Goal: Book appointment/travel/reservation

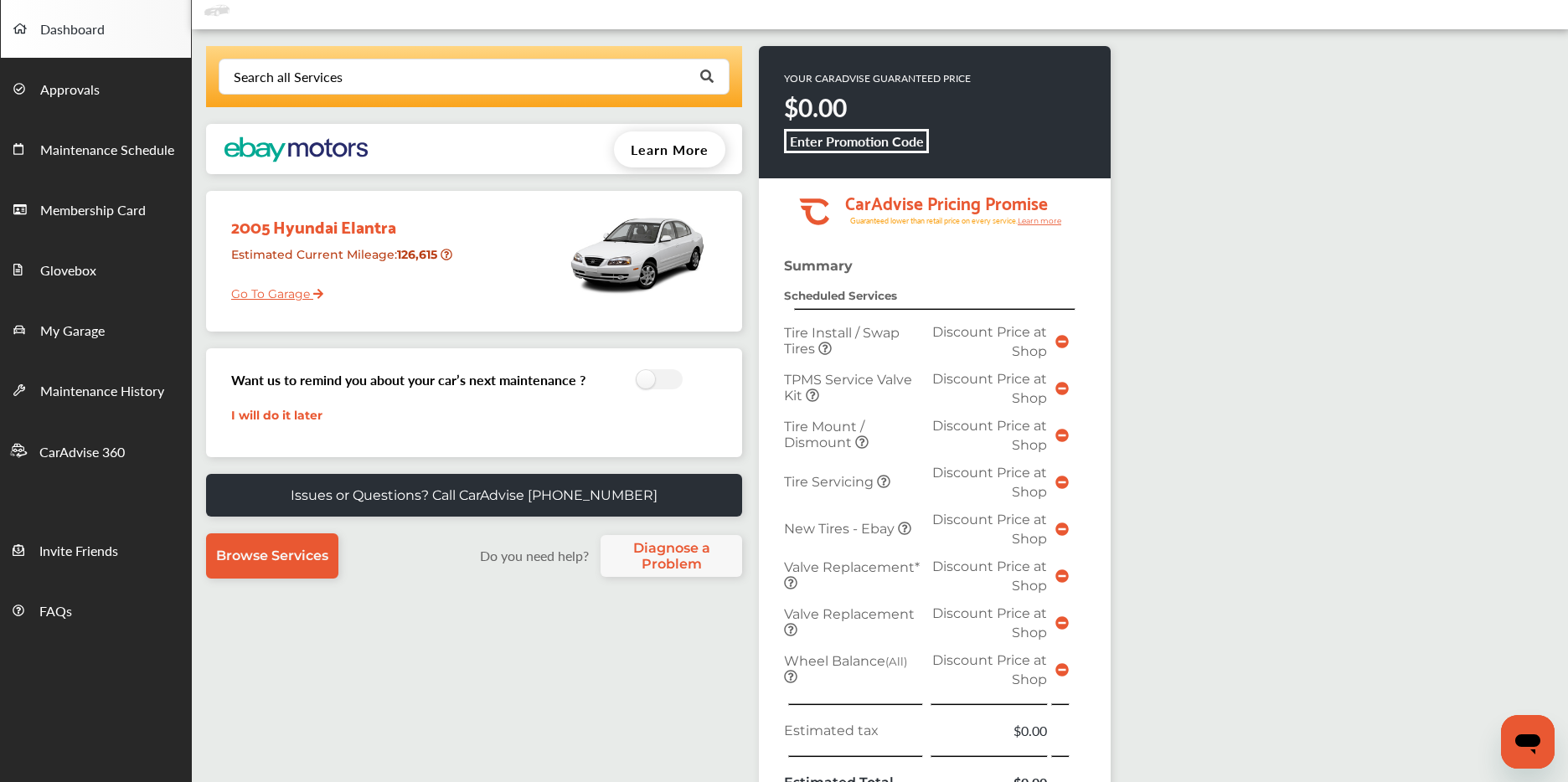
scroll to position [67, 0]
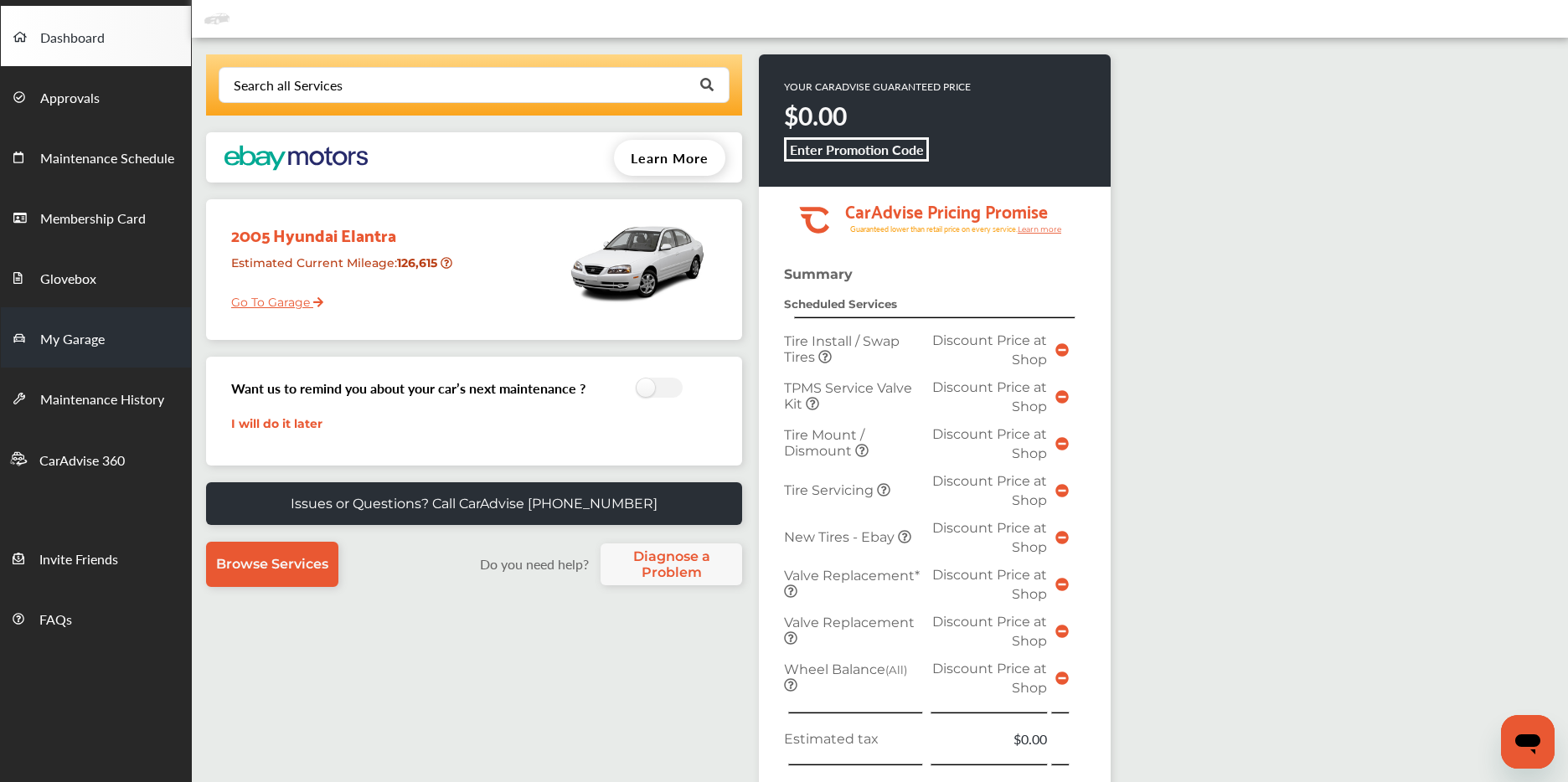
click at [139, 328] on link "My Garage" at bounding box center [96, 338] width 190 height 60
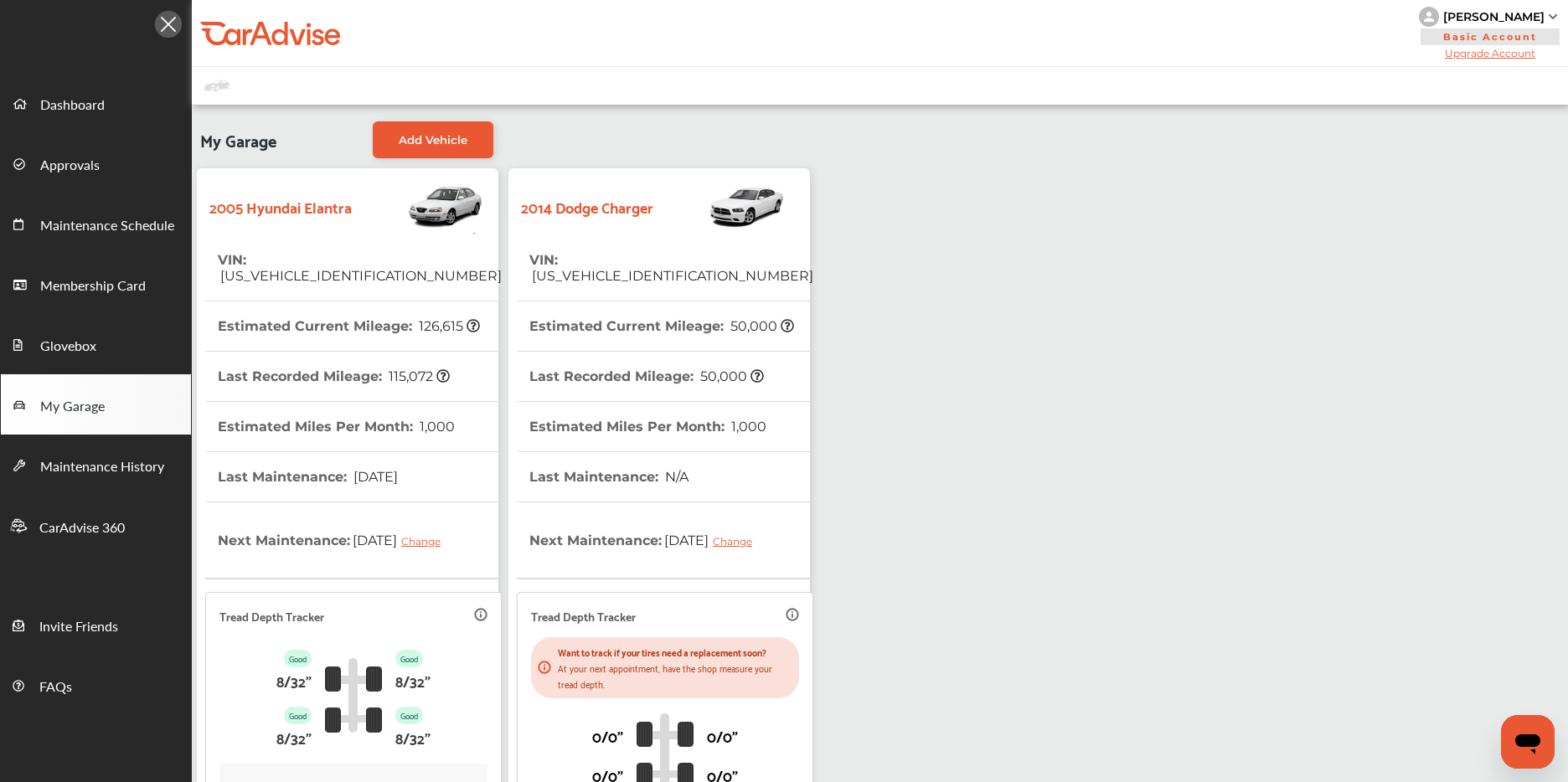
click at [616, 226] on div "2014 Dodge Charger" at bounding box center [658, 206] width 285 height 59
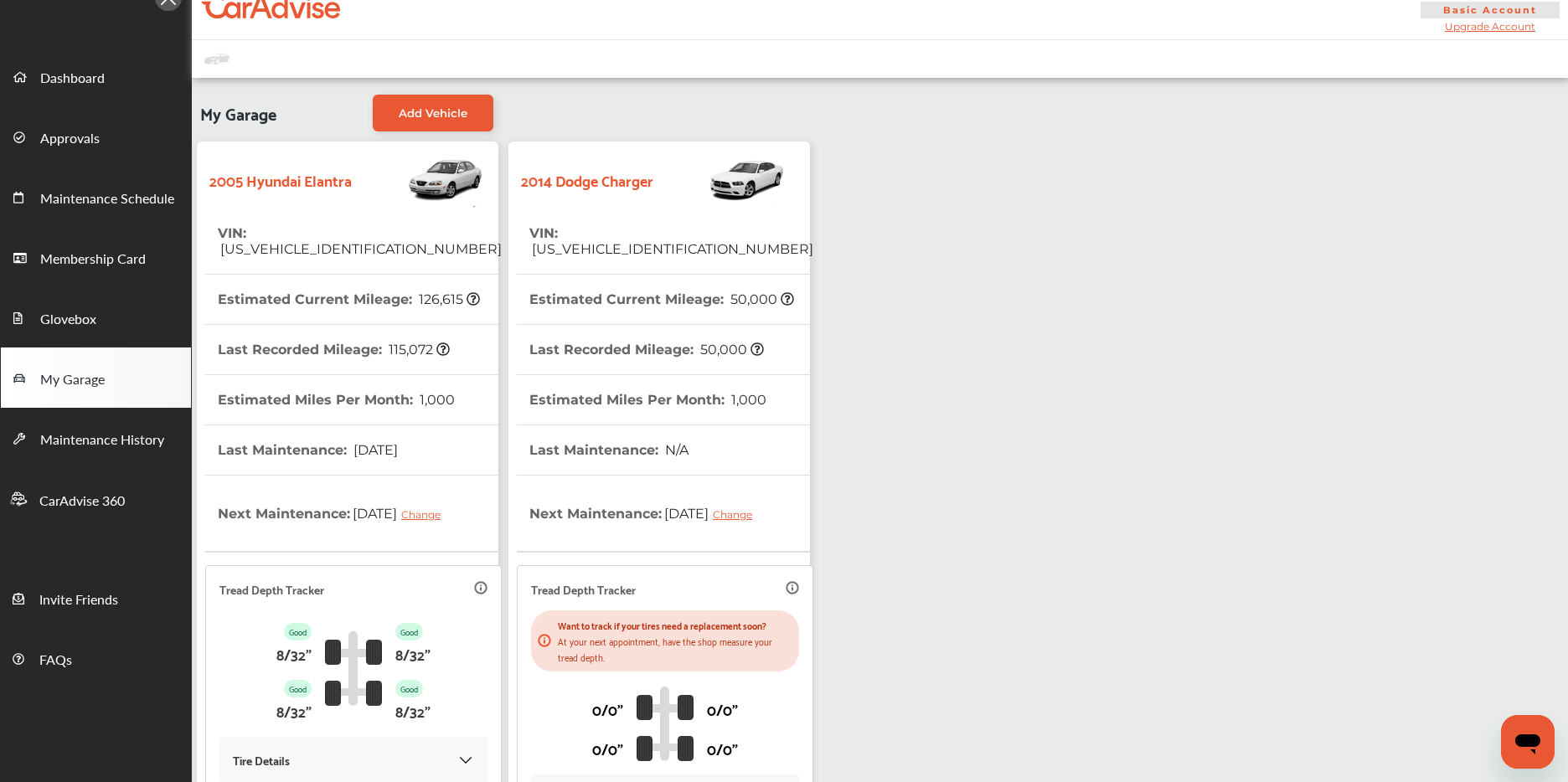
click at [743, 454] on tr "Last Maintenance : N/A" at bounding box center [664, 451] width 296 height 50
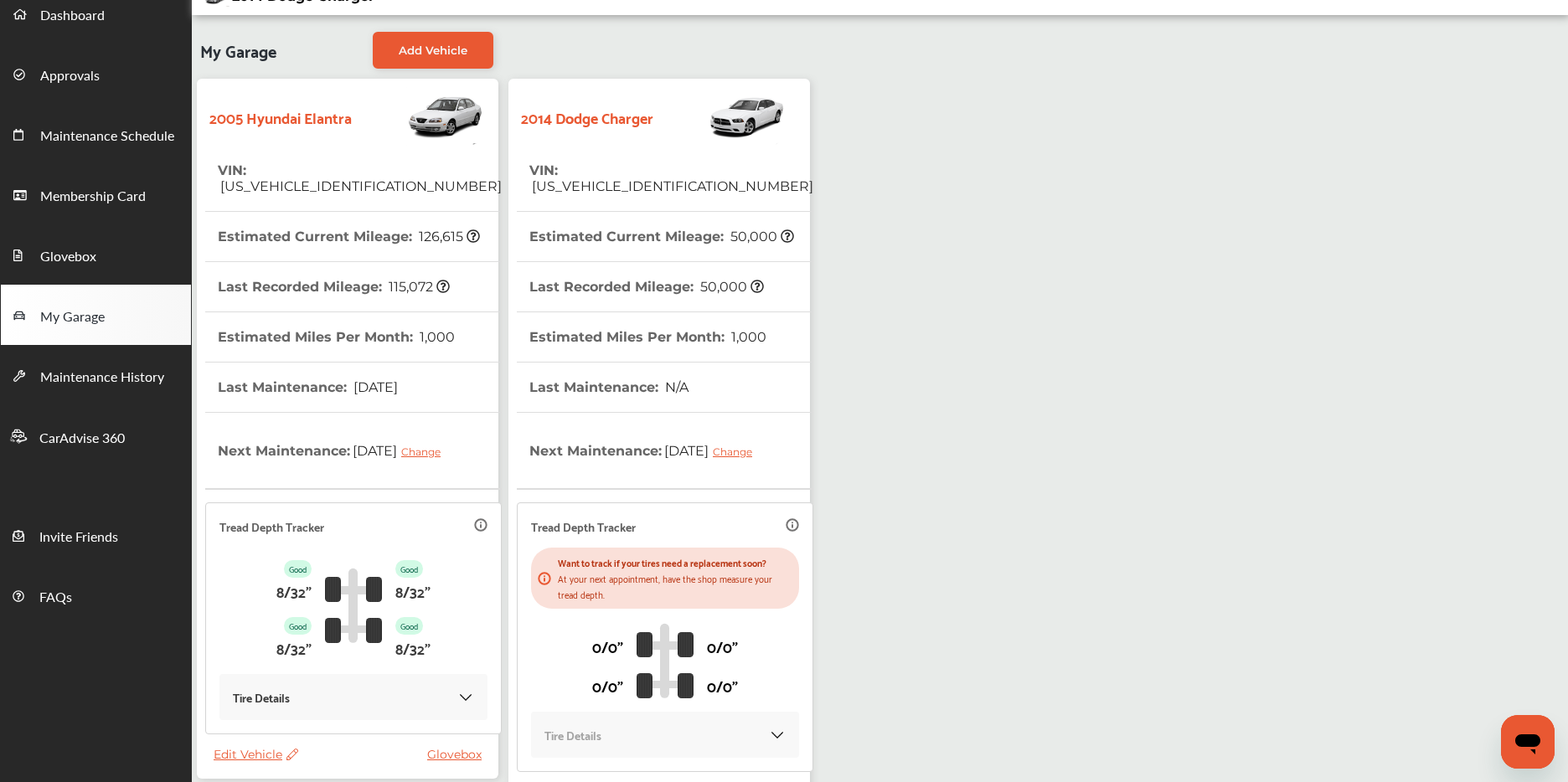
scroll to position [227, 0]
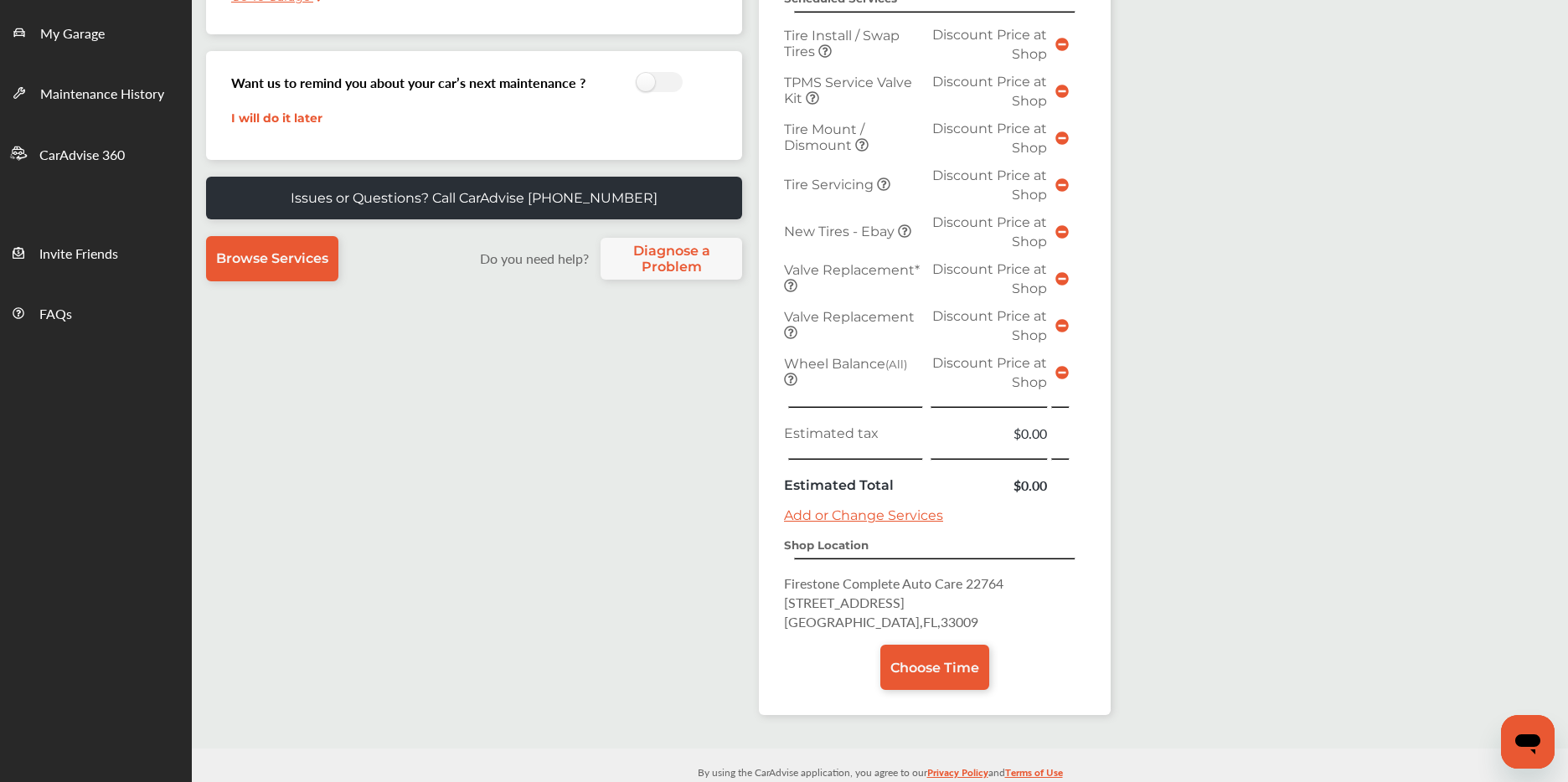
scroll to position [401, 0]
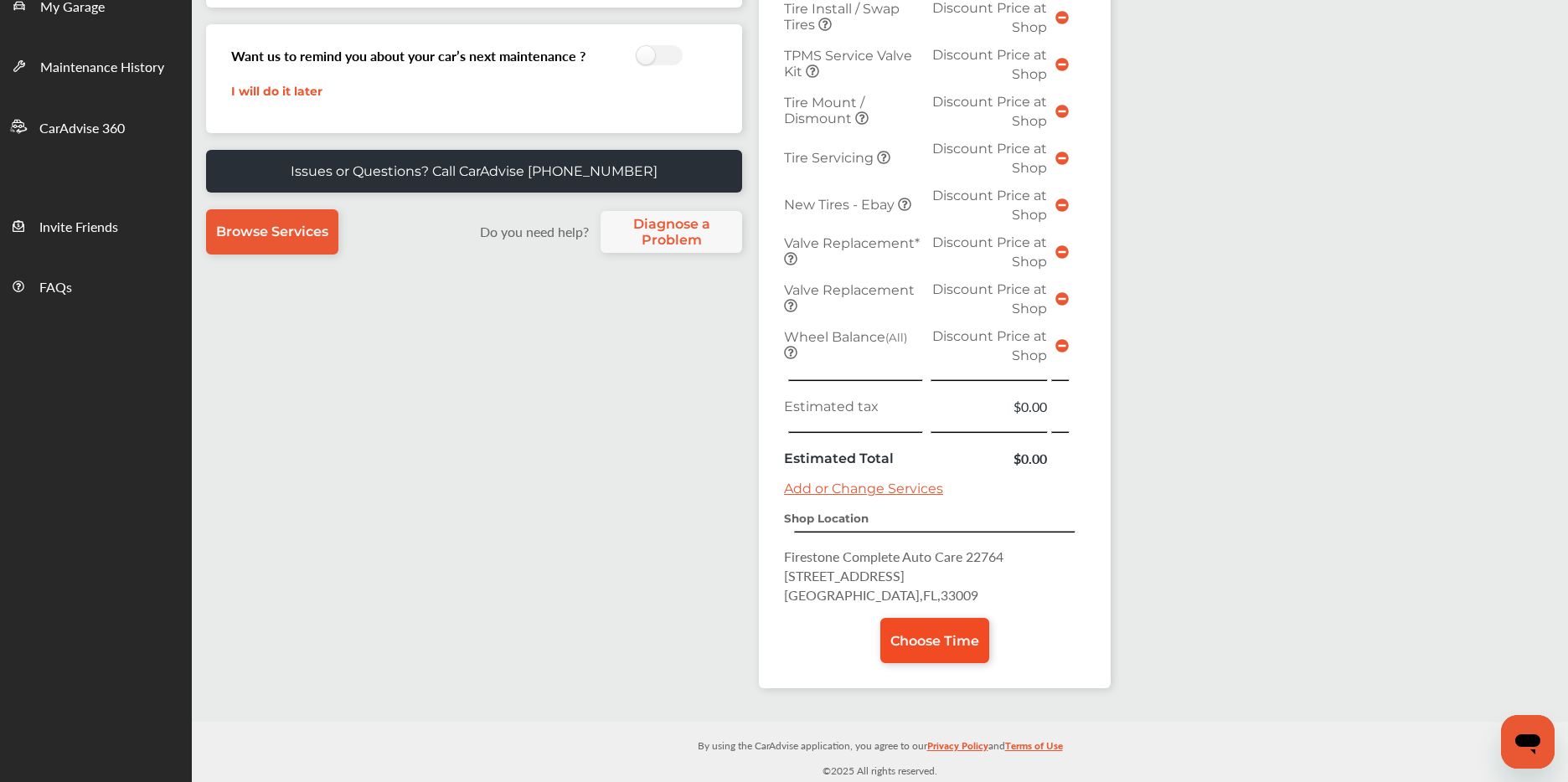
click at [940, 627] on link "Choose Time" at bounding box center [935, 641] width 109 height 45
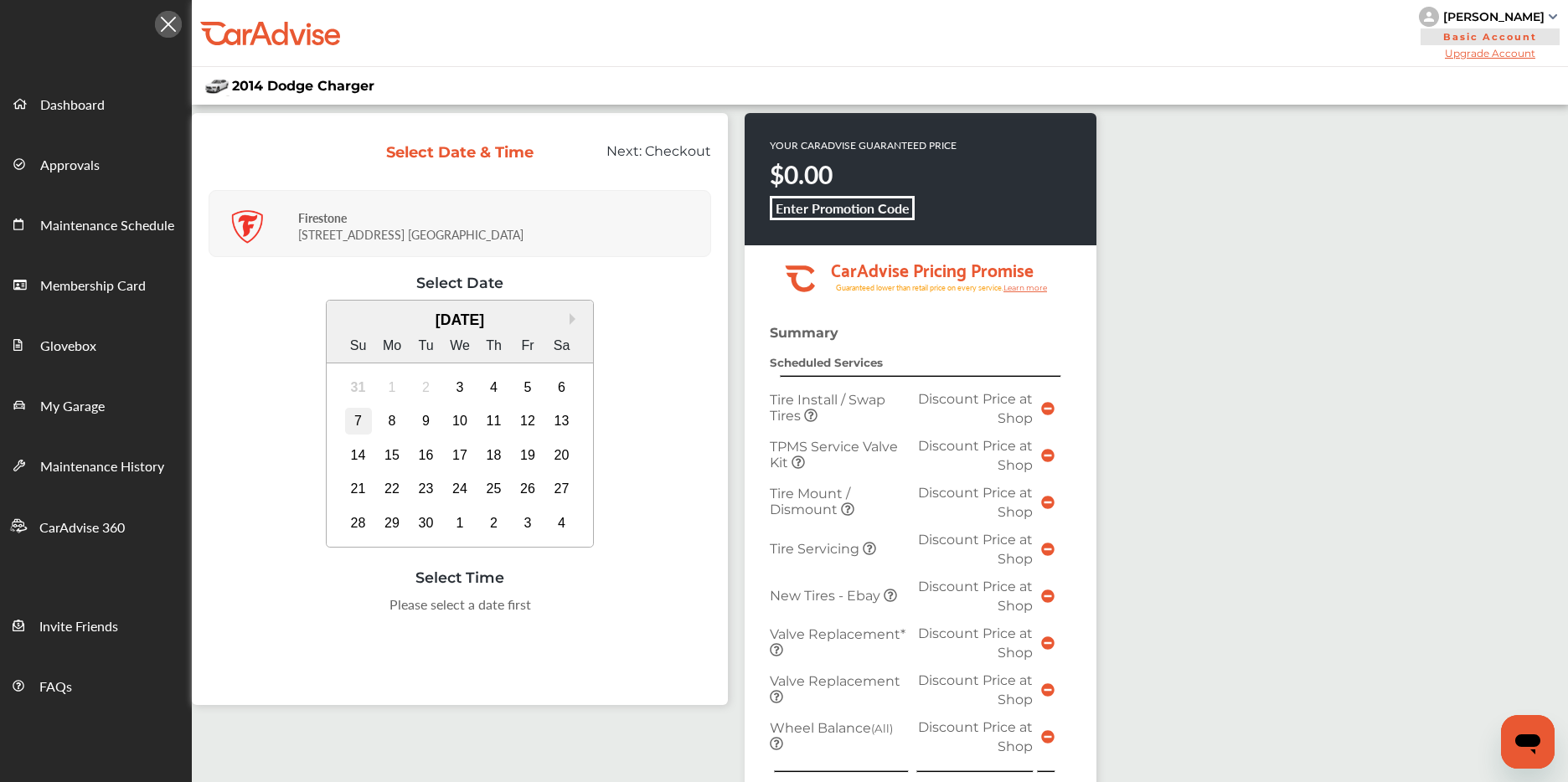
click at [357, 420] on div "7" at bounding box center [359, 422] width 27 height 27
click at [287, 614] on div "9:00 AM" at bounding box center [291, 610] width 79 height 30
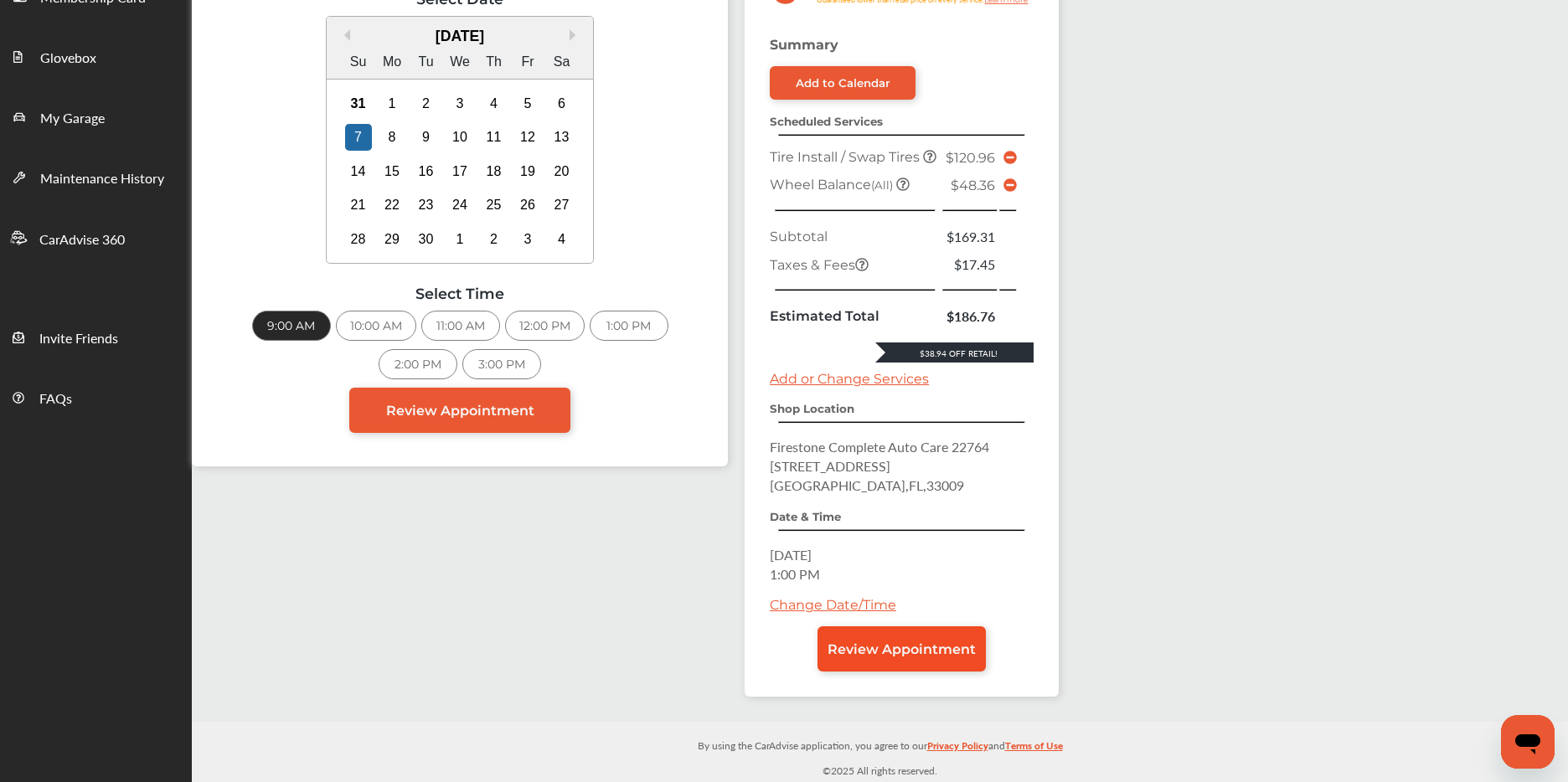
scroll to position [301, 0]
click at [912, 662] on link "Review Appointment" at bounding box center [901, 649] width 168 height 45
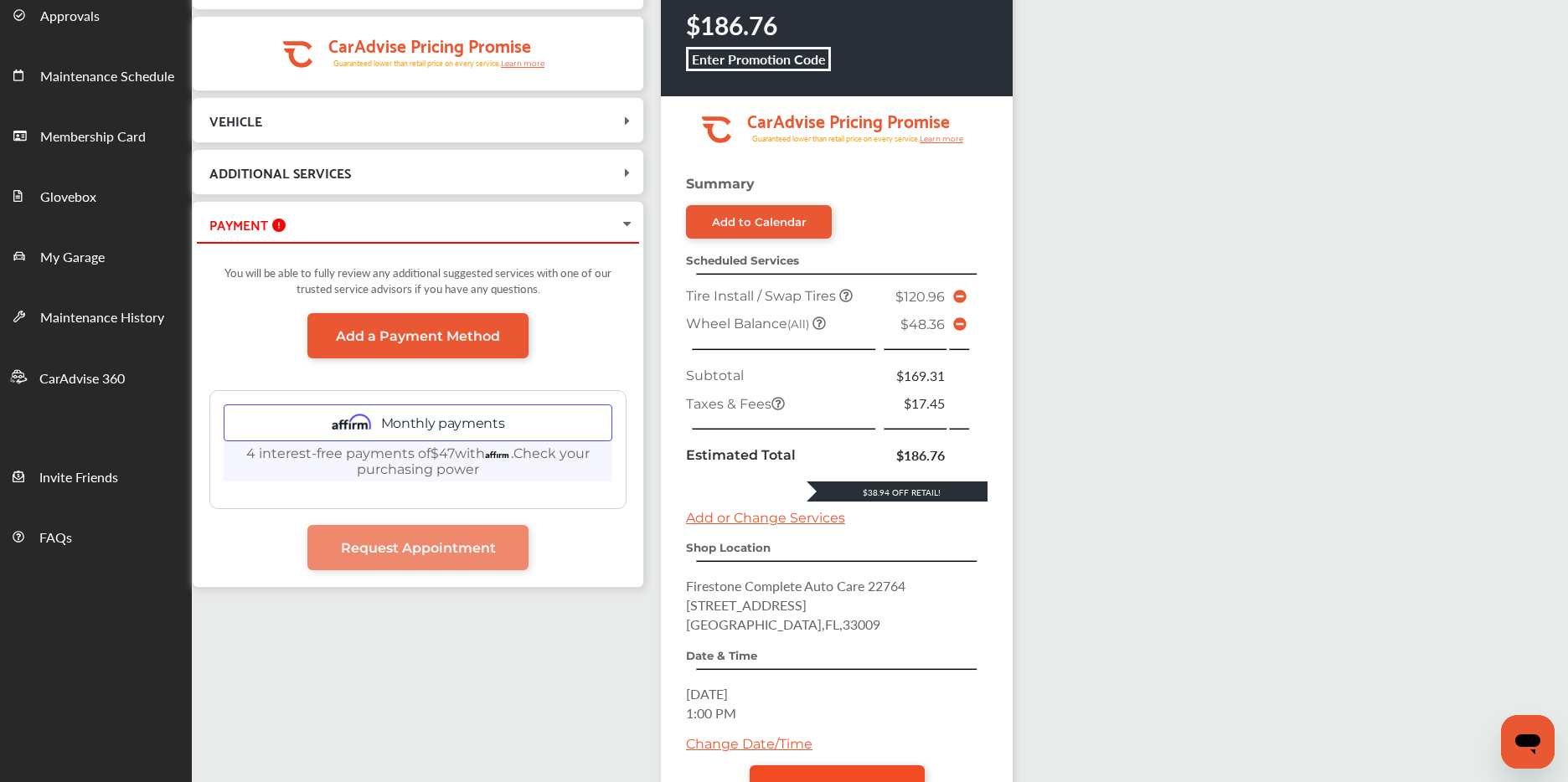
scroll to position [288, 0]
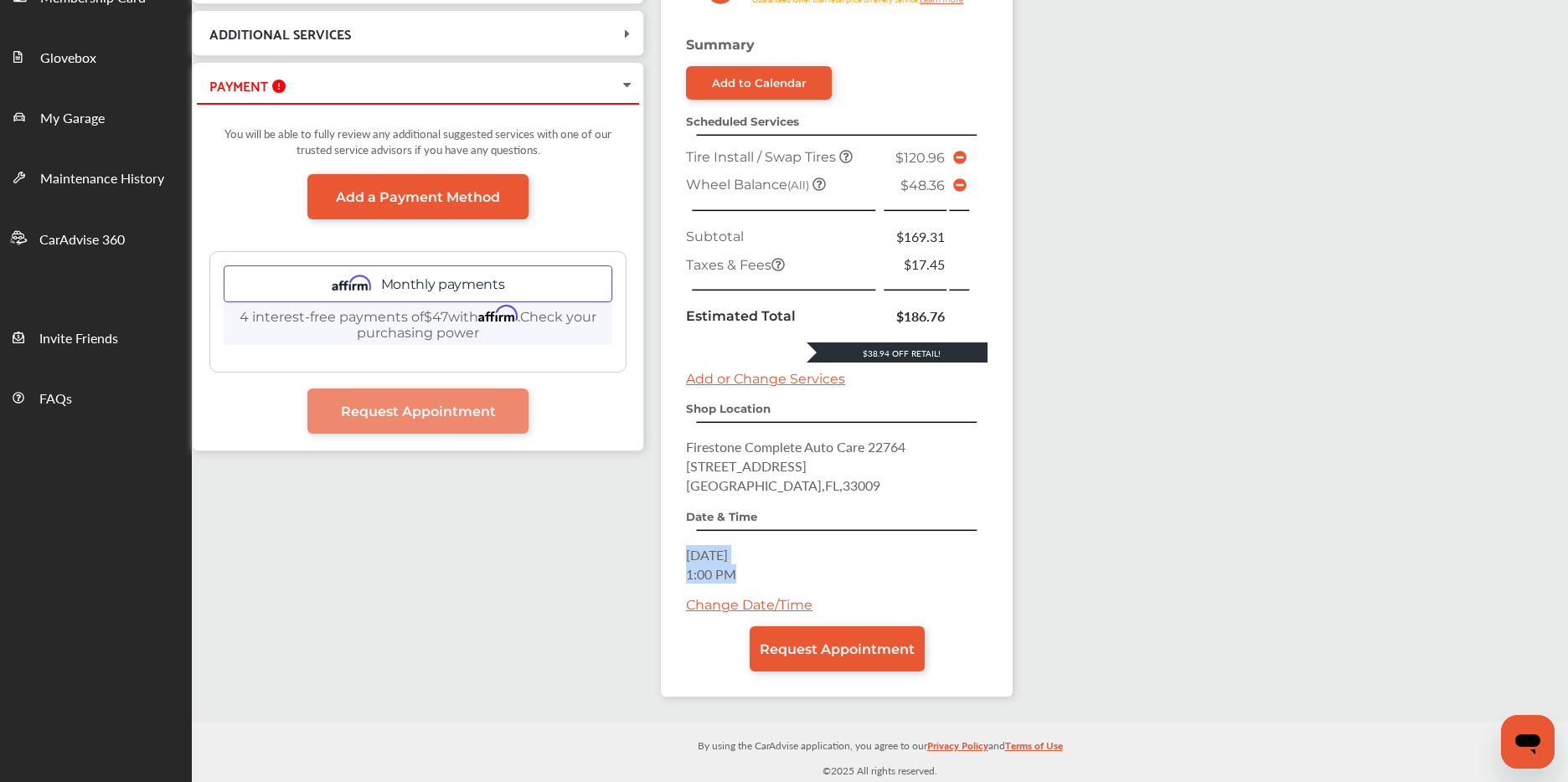
drag, startPoint x: 688, startPoint y: 553, endPoint x: 740, endPoint y: 569, distance: 54.4
click at [745, 570] on p "[DATE] 1:00 PM" at bounding box center [836, 564] width 302 height 39
drag, startPoint x: 692, startPoint y: 554, endPoint x: 747, endPoint y: 569, distance: 57.0
click at [747, 569] on div "Summary Add to Calendar Scheduled Services Tire Install / Swap Tires $120.96 Wh…" at bounding box center [836, 367] width 352 height 660
copy p "[DATE] 9:00 AM"
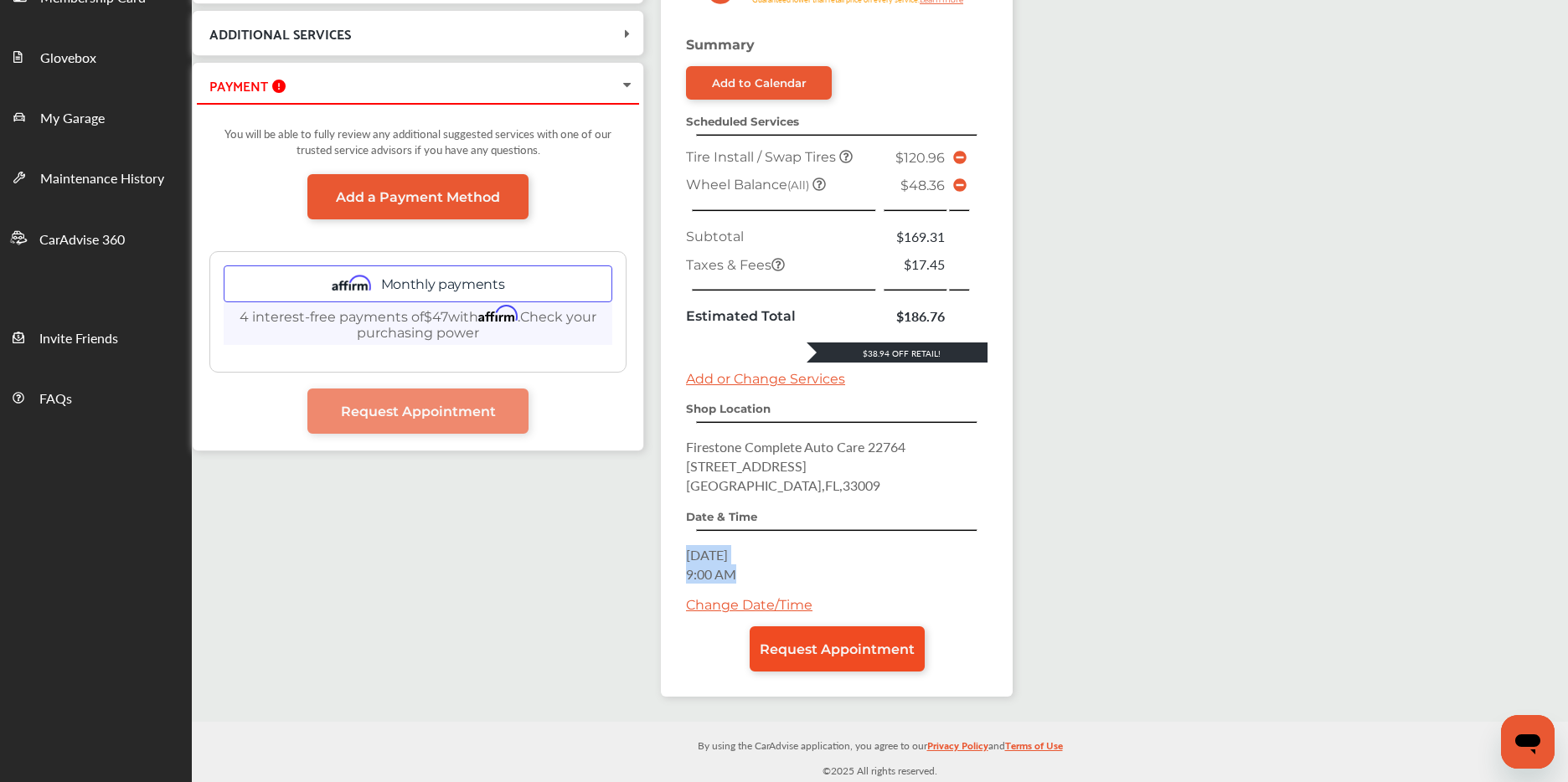
click at [821, 659] on link "Request Appointment" at bounding box center [837, 649] width 175 height 45
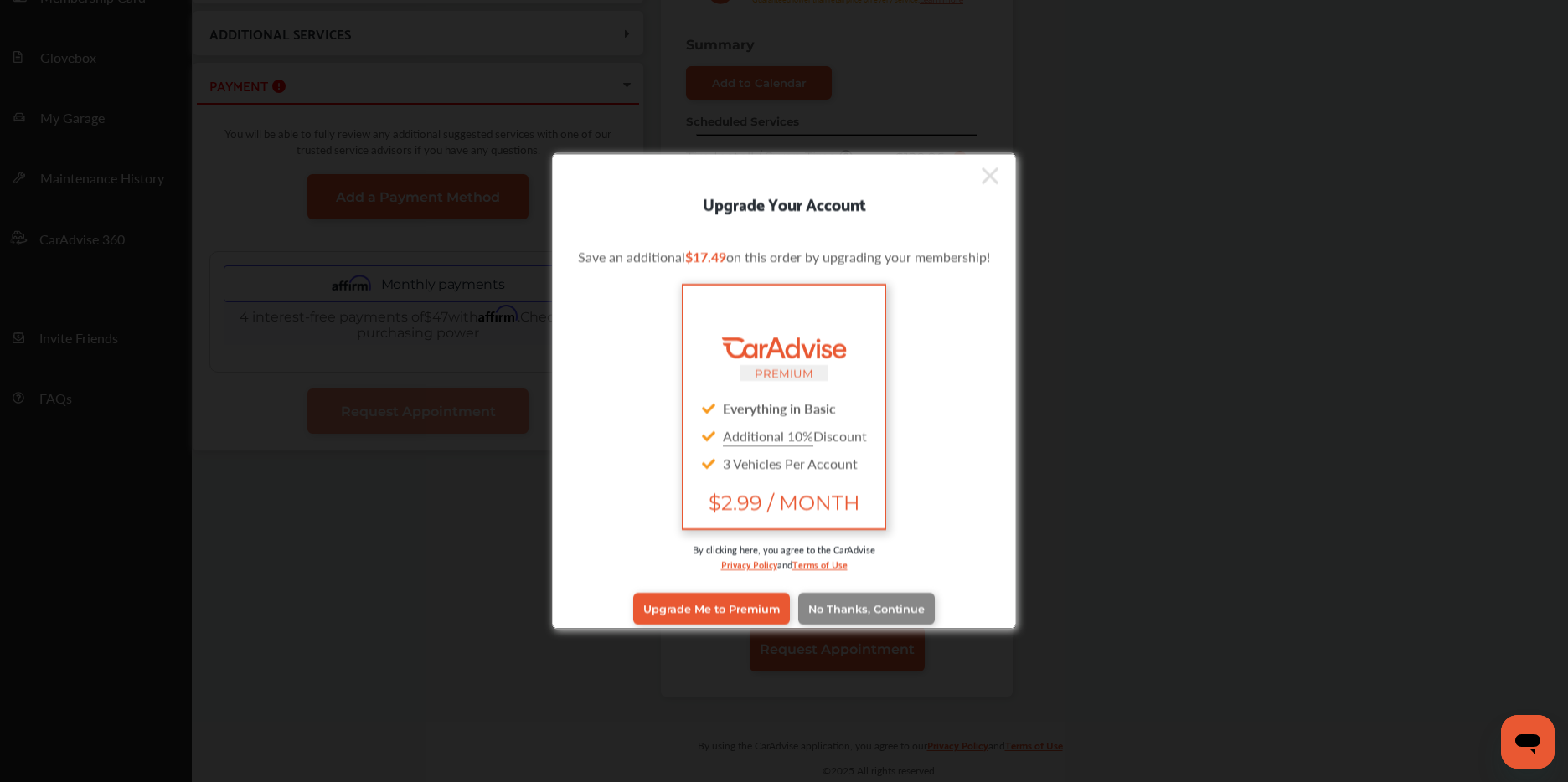
click at [849, 608] on span "No Thanks, Continue" at bounding box center [866, 608] width 117 height 13
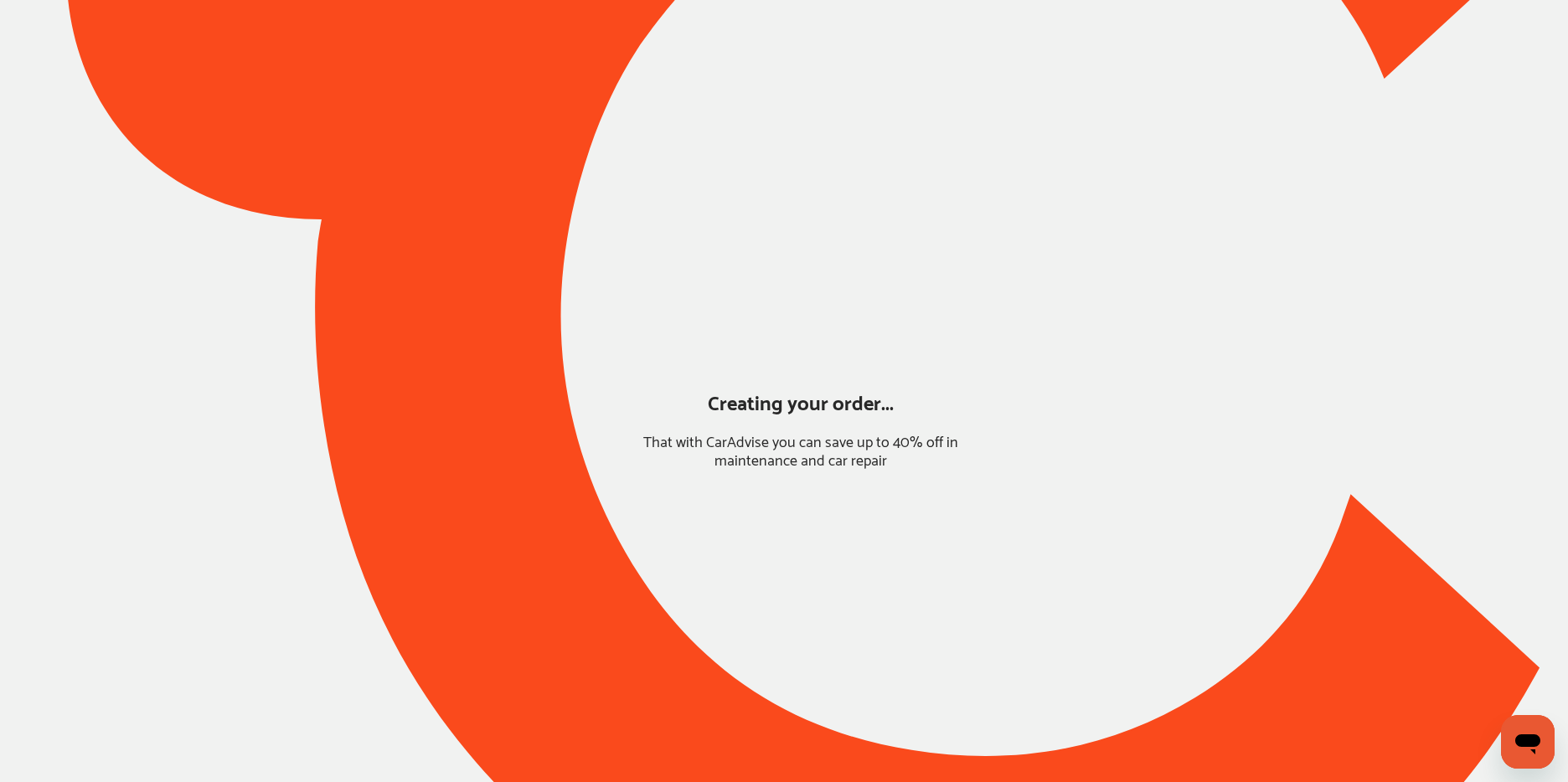
scroll to position [0, 0]
